Goal: Task Accomplishment & Management: Complete application form

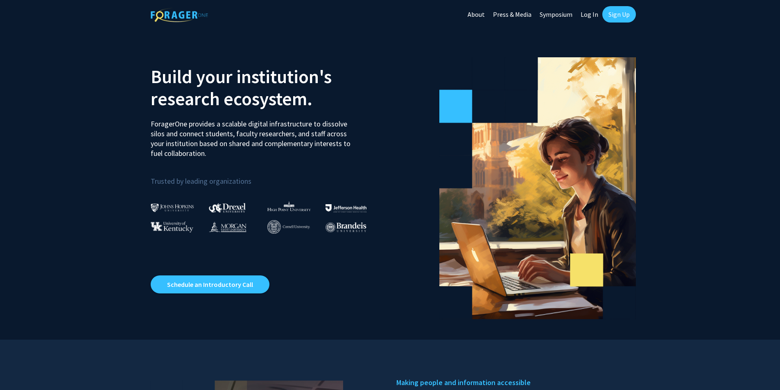
click at [615, 8] on link "Sign Up" at bounding box center [619, 14] width 34 height 16
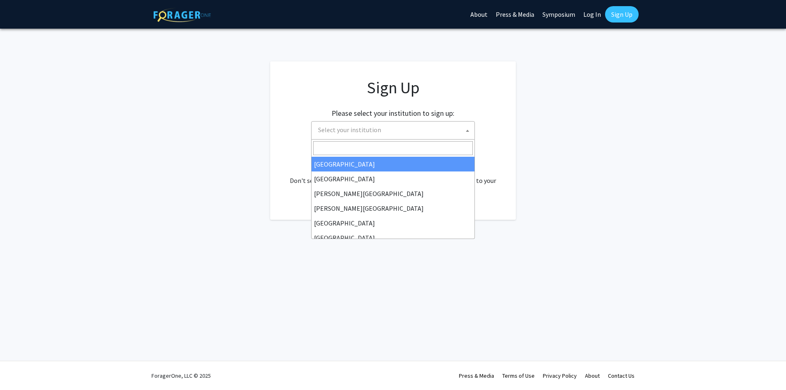
click at [431, 127] on span "Select your institution" at bounding box center [395, 130] width 160 height 17
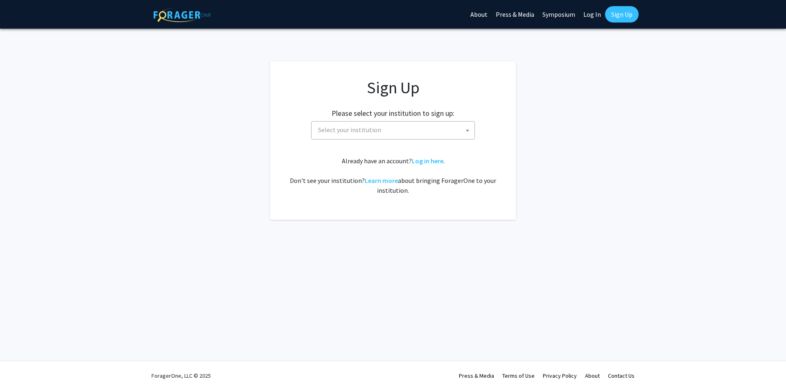
click at [600, 174] on app-signup "Sign Up Please select your institution to sign up: [GEOGRAPHIC_DATA] [GEOGRAPHI…" at bounding box center [393, 140] width 786 height 159
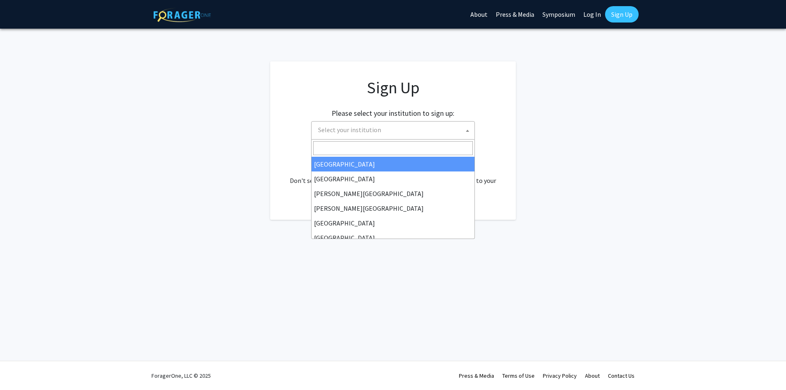
click at [470, 129] on span at bounding box center [468, 131] width 8 height 18
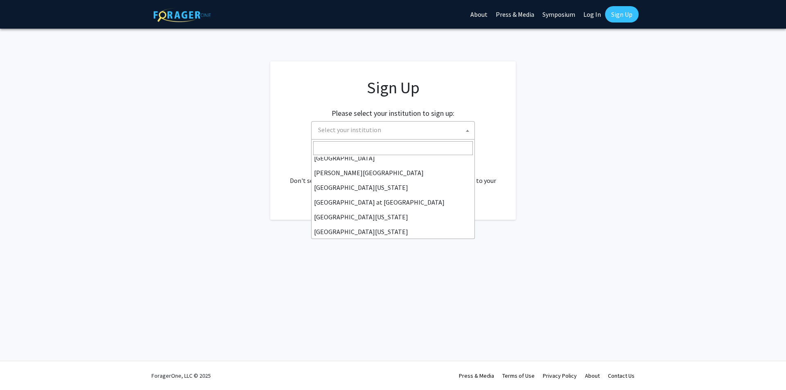
scroll to position [287, 0]
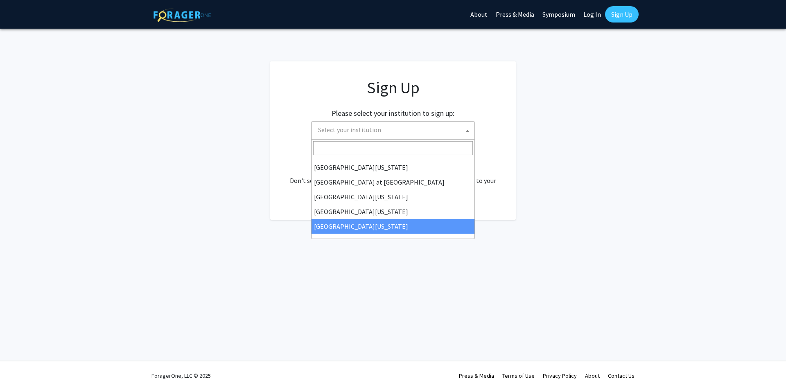
select select "33"
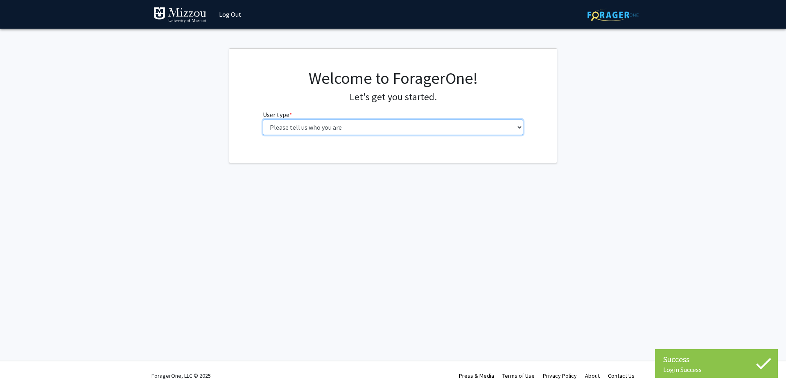
click at [356, 131] on select "Please tell us who you are Undergraduate Student Master's Student Doctoral Cand…" at bounding box center [393, 128] width 261 height 16
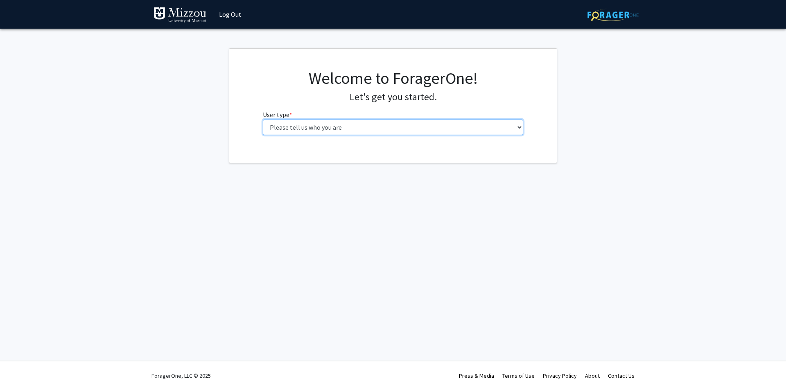
select select "5: faculty"
click at [263, 120] on select "Please tell us who you are Undergraduate Student Master's Student Doctoral Cand…" at bounding box center [393, 128] width 261 height 16
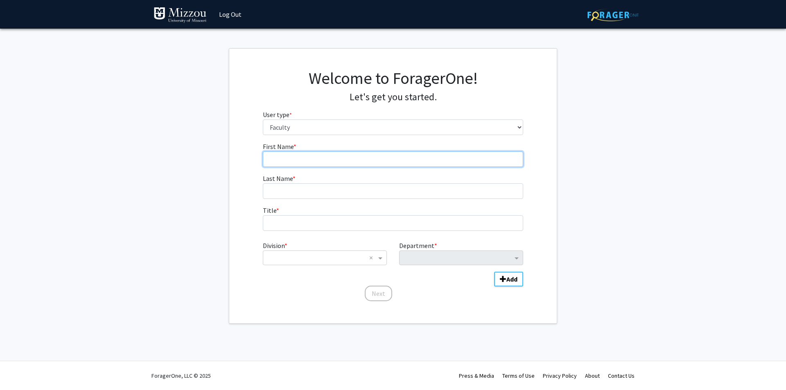
click at [312, 157] on input "First Name * required" at bounding box center [393, 160] width 261 height 16
type input "[PERSON_NAME]"
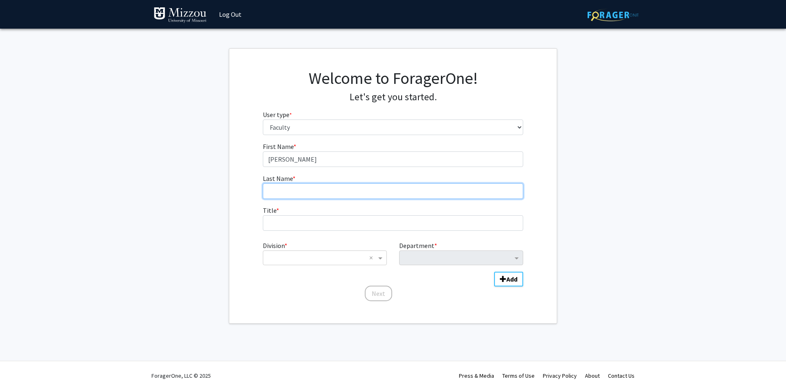
type input "Sidberry"
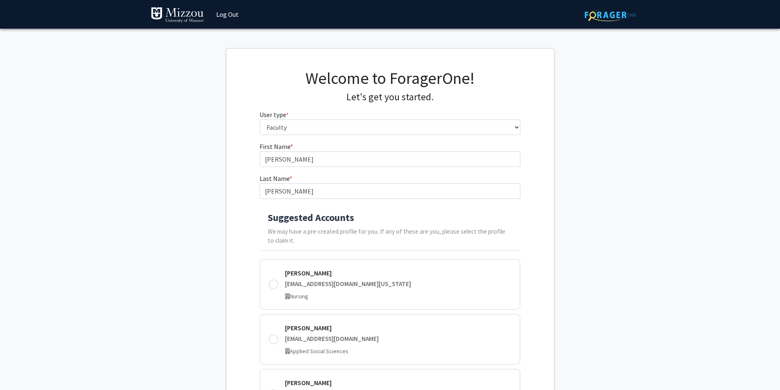
click at [314, 224] on div "Suggested Accounts We may have a pre-created profile for you. If any of these a…" at bounding box center [390, 229] width 261 height 44
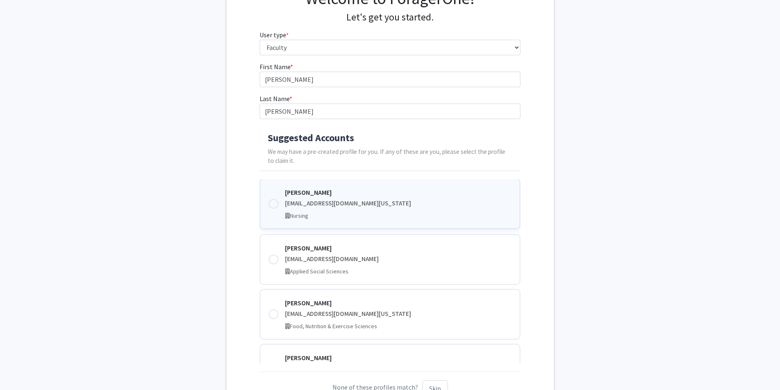
scroll to position [82, 0]
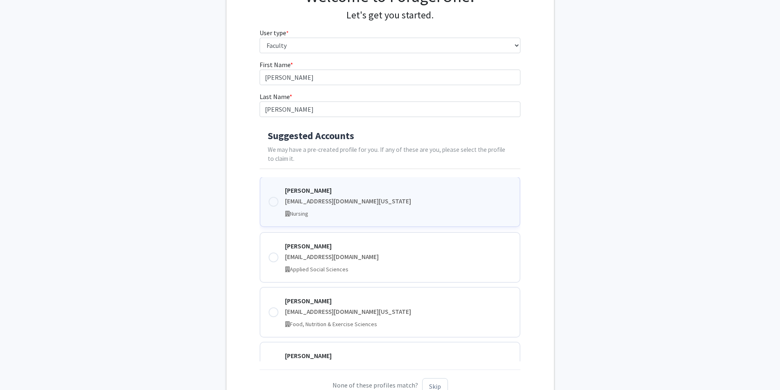
click at [274, 202] on div at bounding box center [274, 202] width 10 height 10
type input "Becky"
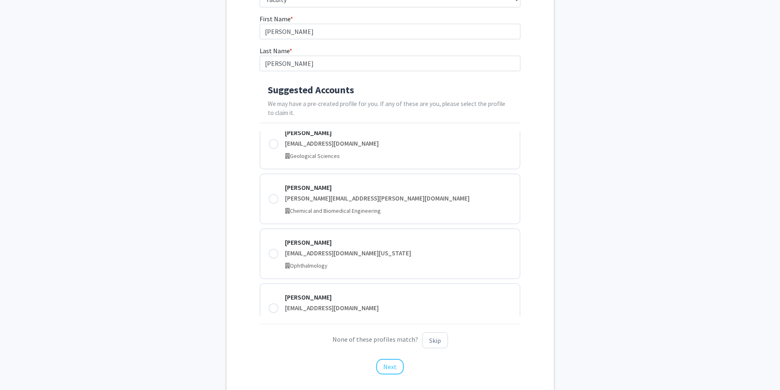
scroll to position [182, 0]
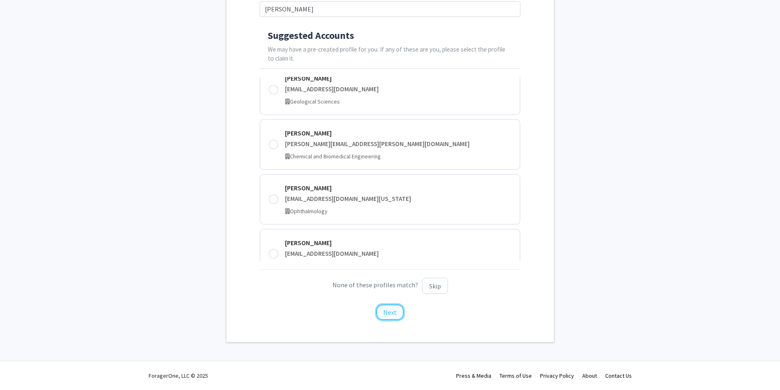
click at [391, 315] on button "Next" at bounding box center [389, 313] width 27 height 16
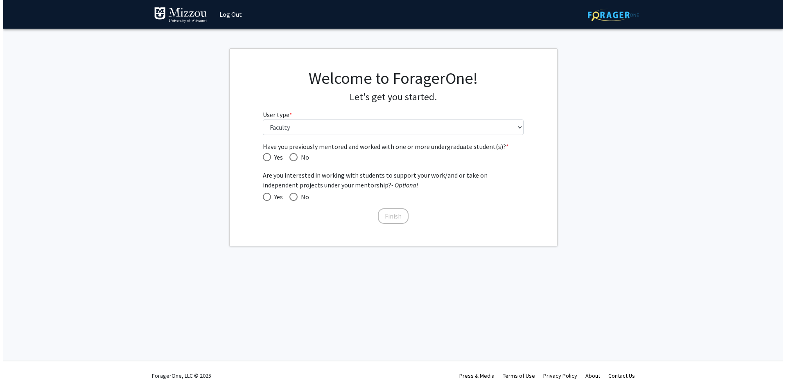
scroll to position [0, 0]
click at [295, 159] on span "Have you previously mentored and worked with one or more undergraduate student(…" at bounding box center [294, 157] width 8 height 8
click at [295, 159] on input "No" at bounding box center [294, 157] width 8 height 8
radio input "true"
click at [294, 199] on span at bounding box center [294, 197] width 8 height 8
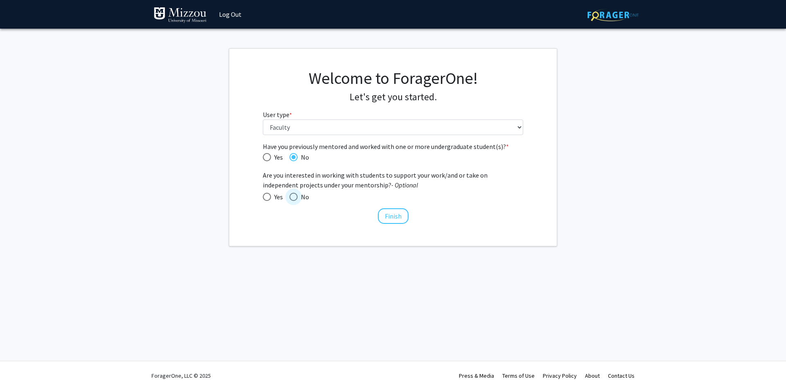
click at [294, 199] on input "No" at bounding box center [294, 197] width 8 height 8
radio input "true"
click at [395, 217] on button "Finish" at bounding box center [393, 216] width 31 height 16
